Goal: Transaction & Acquisition: Obtain resource

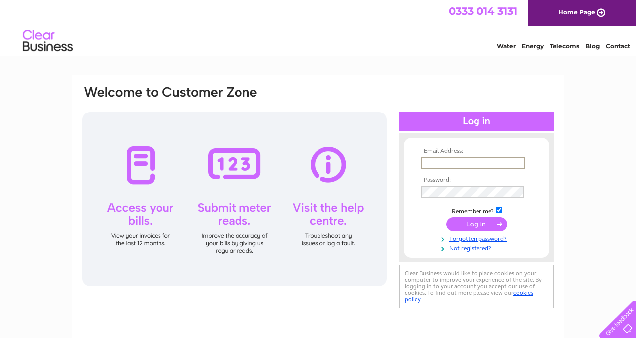
type input "[EMAIL_ADDRESS][DOMAIN_NAME]"
click at [482, 223] on input "submit" at bounding box center [477, 224] width 61 height 14
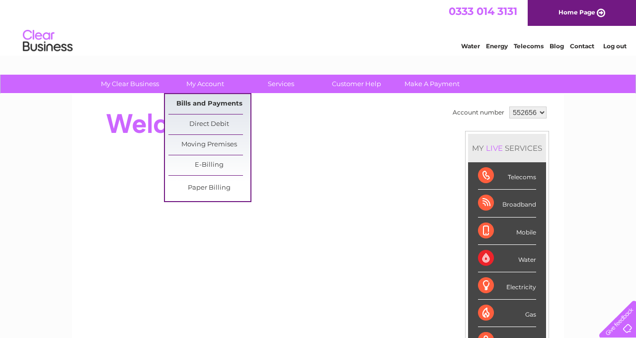
click at [209, 102] on link "Bills and Payments" at bounding box center [210, 104] width 82 height 20
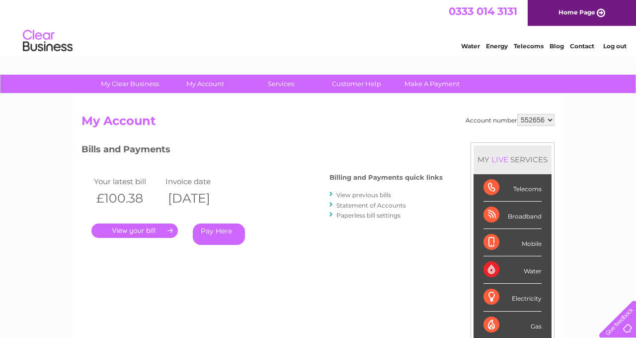
click at [360, 193] on link "View previous bills" at bounding box center [364, 194] width 55 height 7
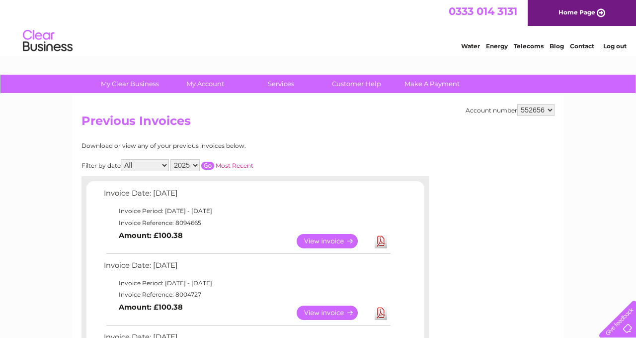
click at [382, 240] on link "Download" at bounding box center [381, 241] width 12 height 14
click at [381, 309] on link "Download" at bounding box center [381, 312] width 12 height 14
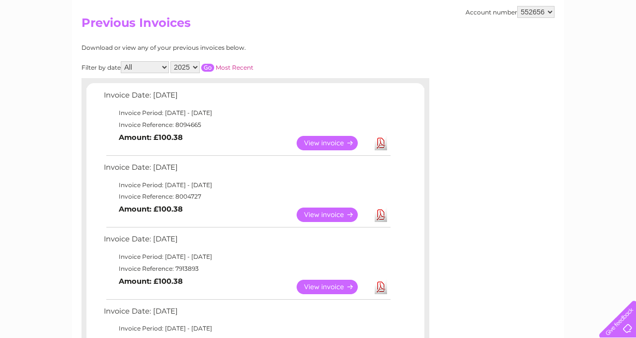
scroll to position [100, 0]
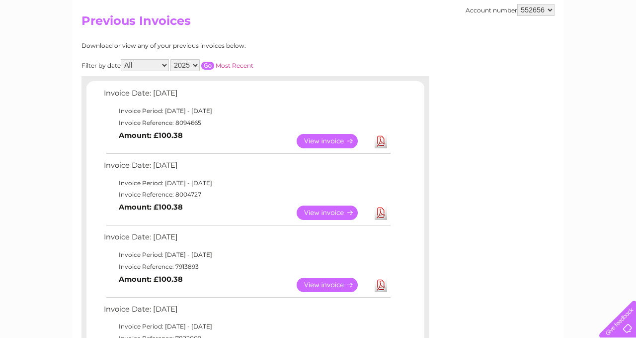
click at [379, 279] on link "Download" at bounding box center [381, 284] width 12 height 14
